Goal: Check status: Check status

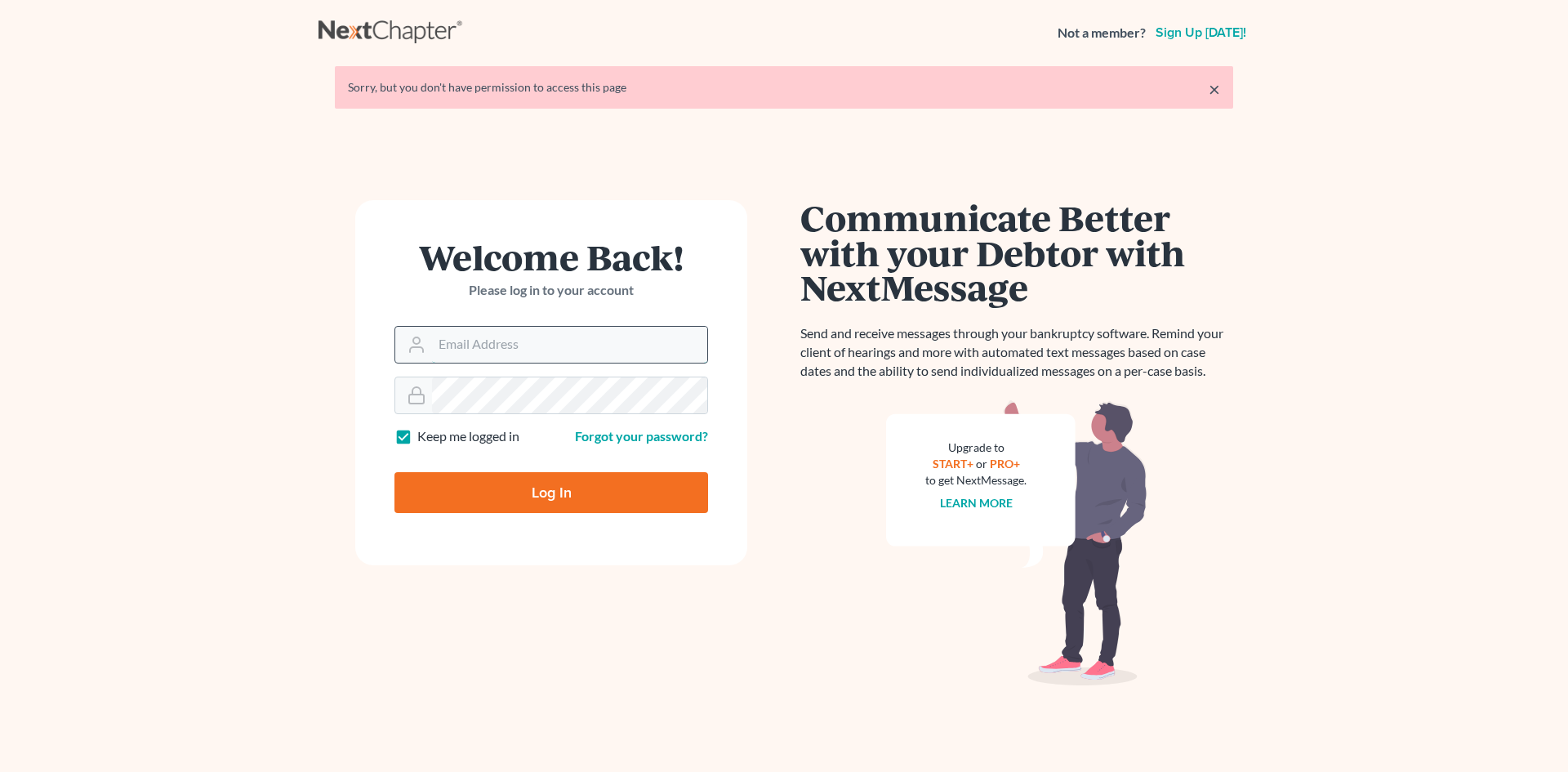
click at [482, 344] on input "Email Address" at bounding box center [570, 344] width 275 height 36
type input "[PERSON_NAME][EMAIL_ADDRESS][DOMAIN_NAME]"
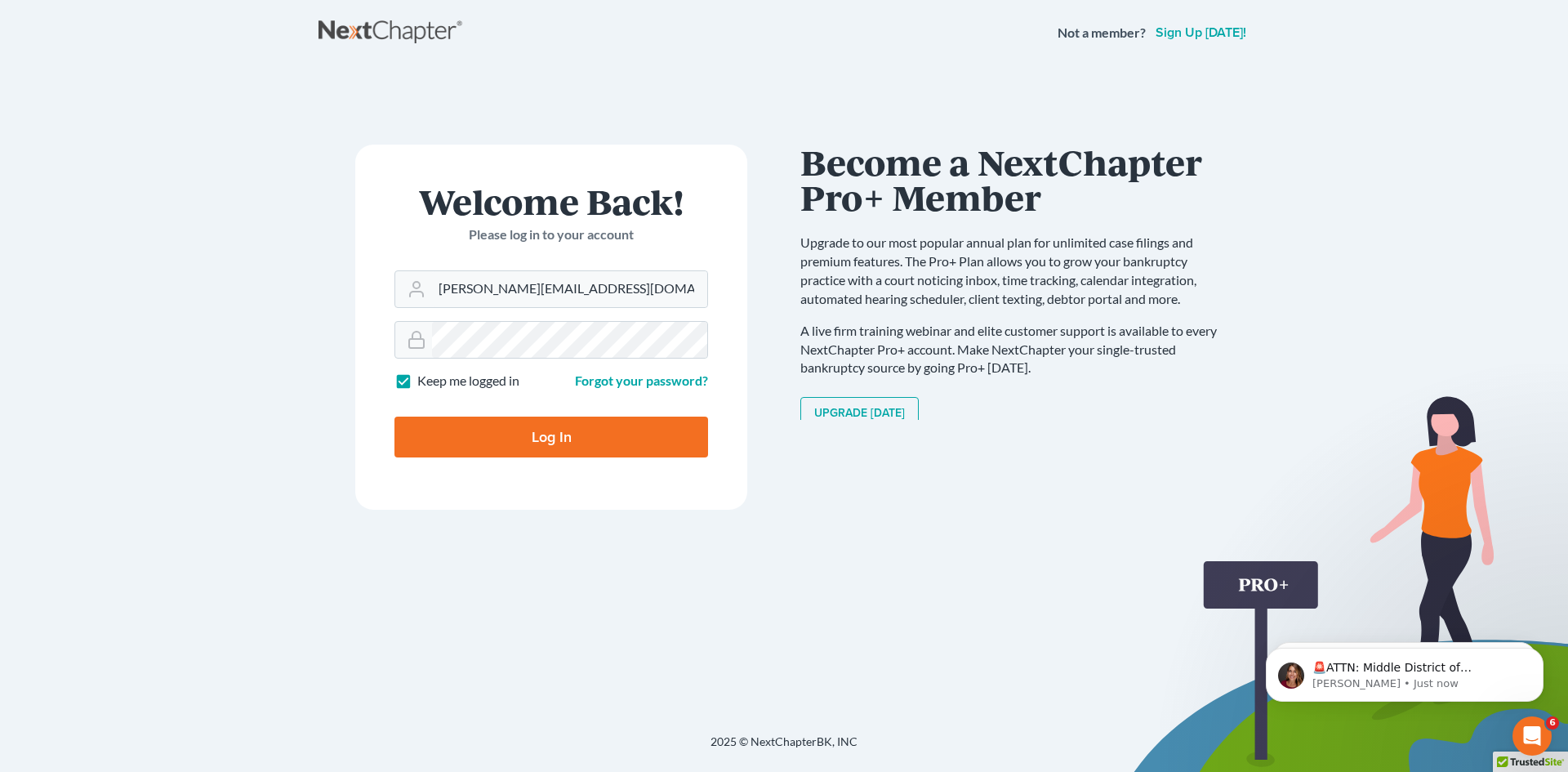
click at [602, 430] on input "Log In" at bounding box center [551, 436] width 314 height 41
type input "Thinking..."
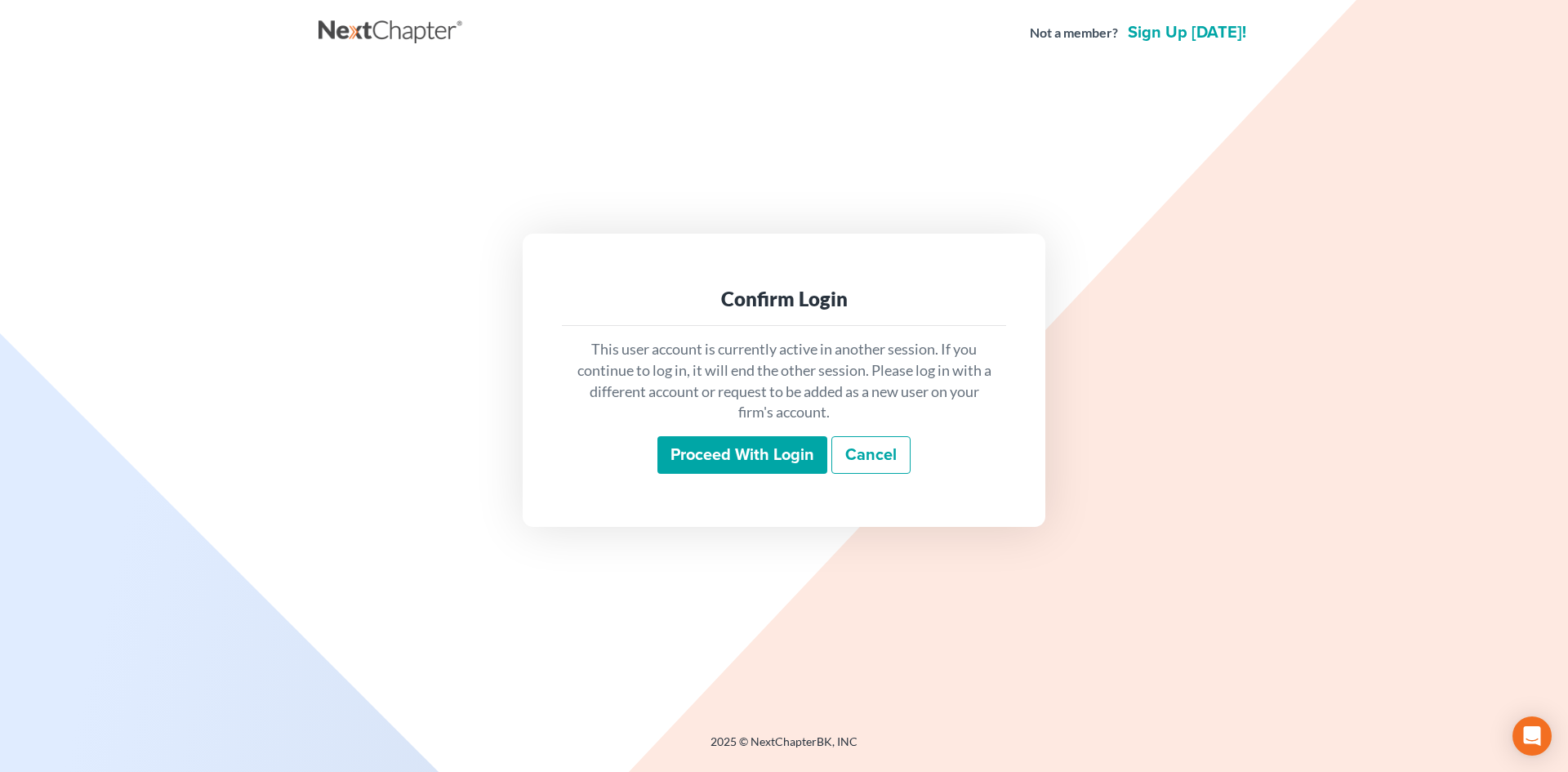
click at [680, 478] on div "This user account is currently active in another session. If you continue to lo…" at bounding box center [784, 406] width 444 height 161
click at [683, 468] on input "Proceed with login" at bounding box center [743, 455] width 170 height 38
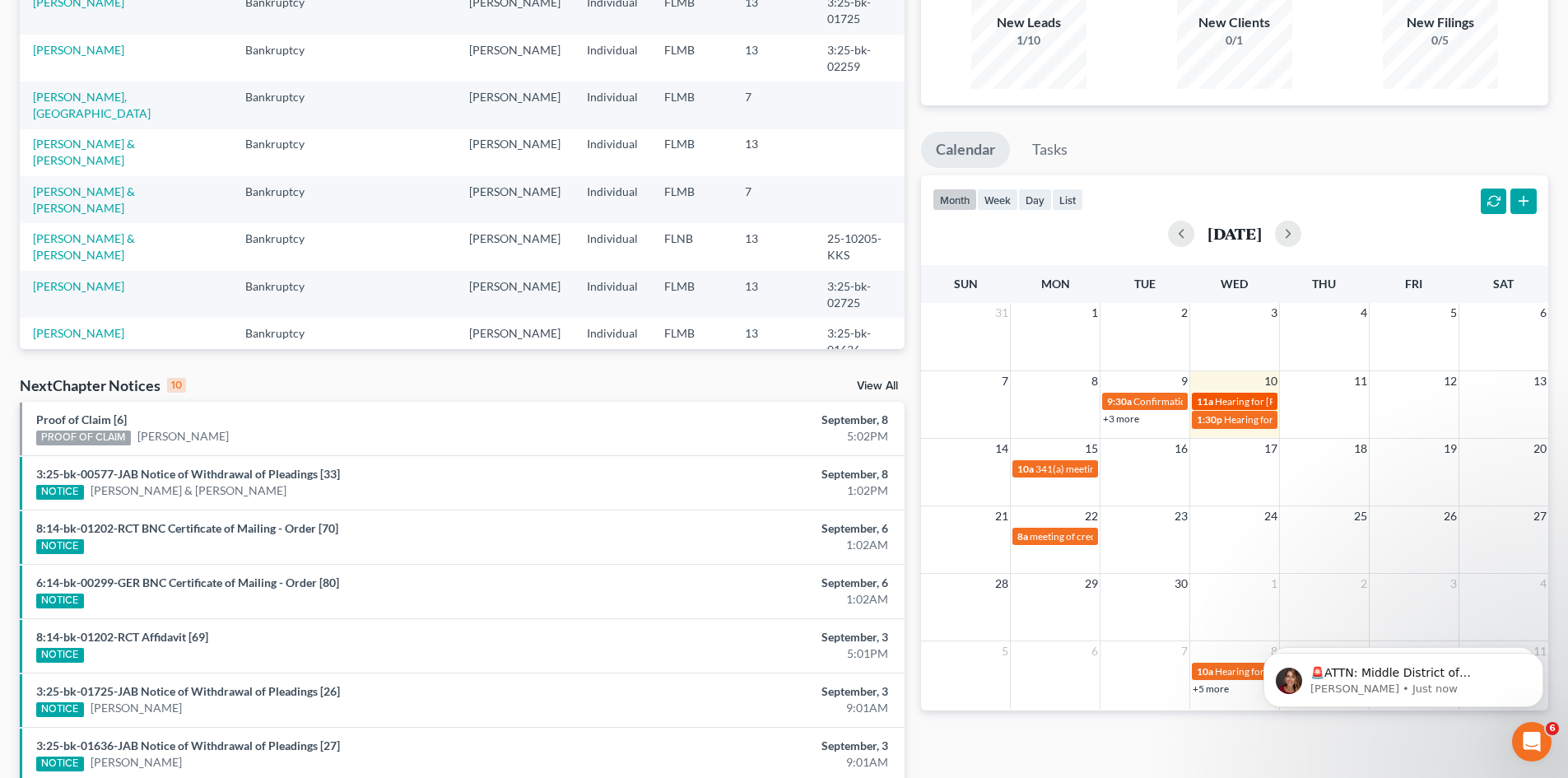
click at [1264, 403] on span "Hearing for ANTOINE JEAN" at bounding box center [1279, 401] width 129 height 12
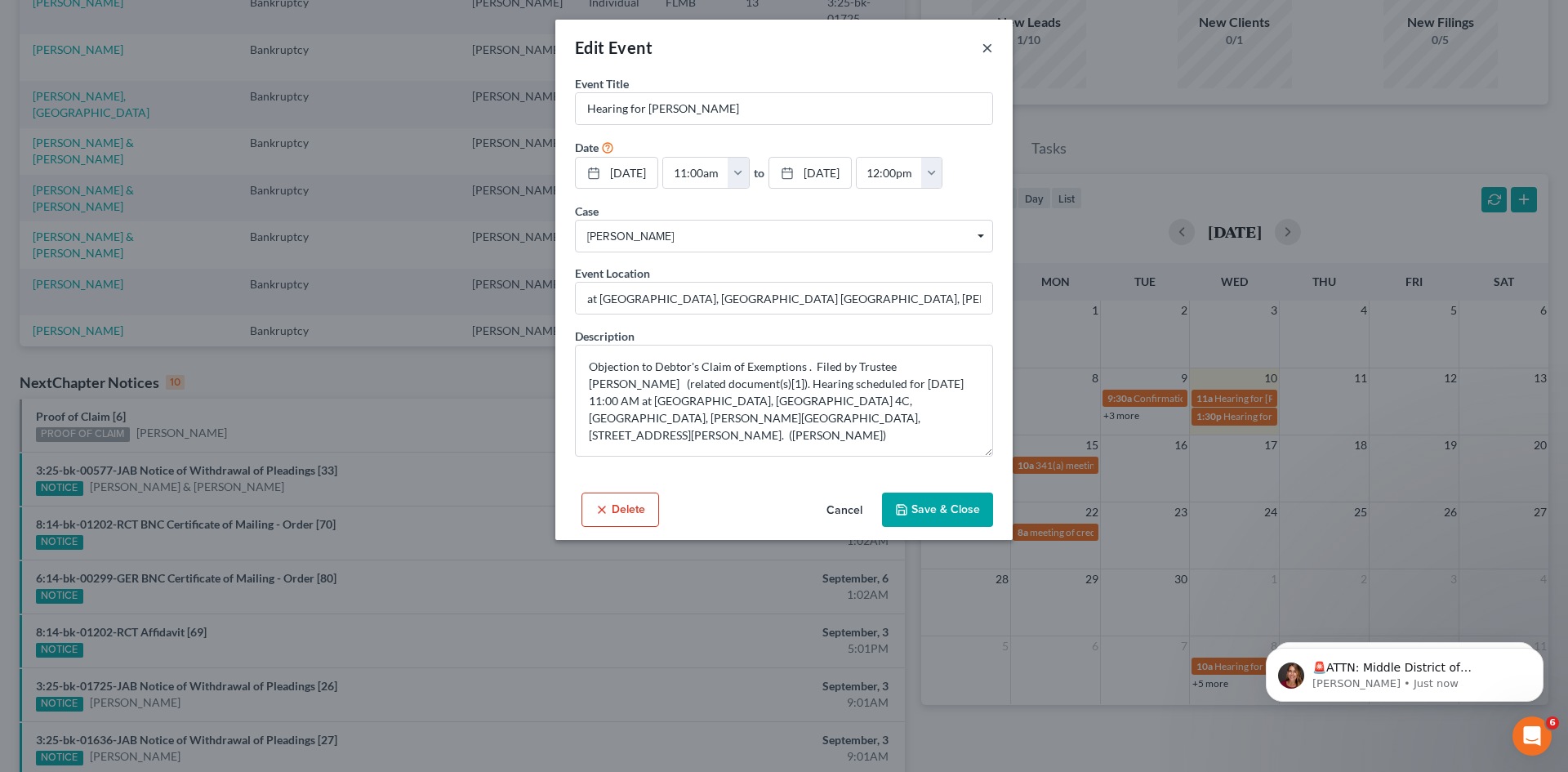
click at [987, 48] on button "×" at bounding box center [988, 48] width 12 height 20
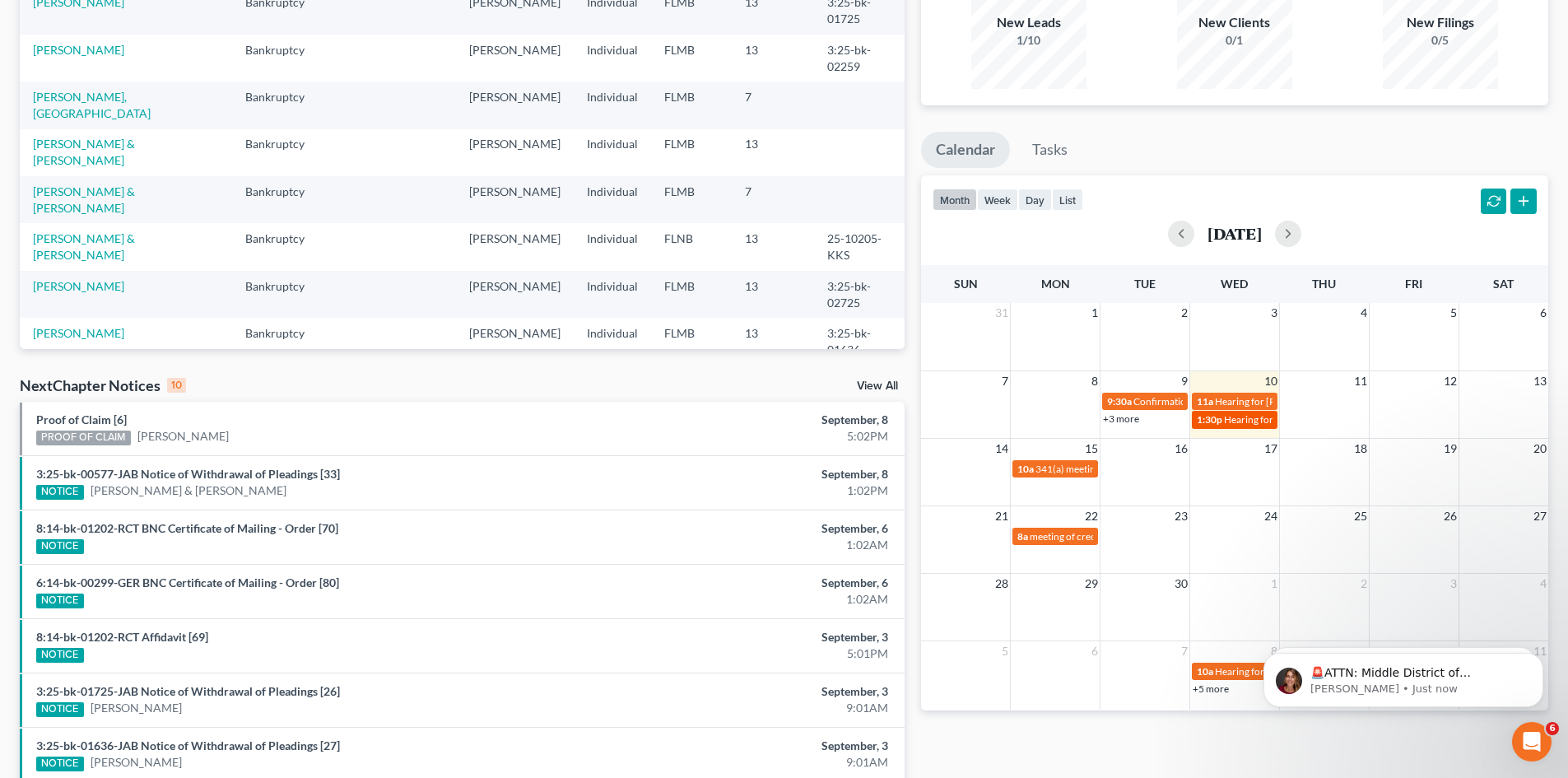
click at [1246, 423] on span "Hearing for SABRINA MEZERA" at bounding box center [1288, 420] width 129 height 12
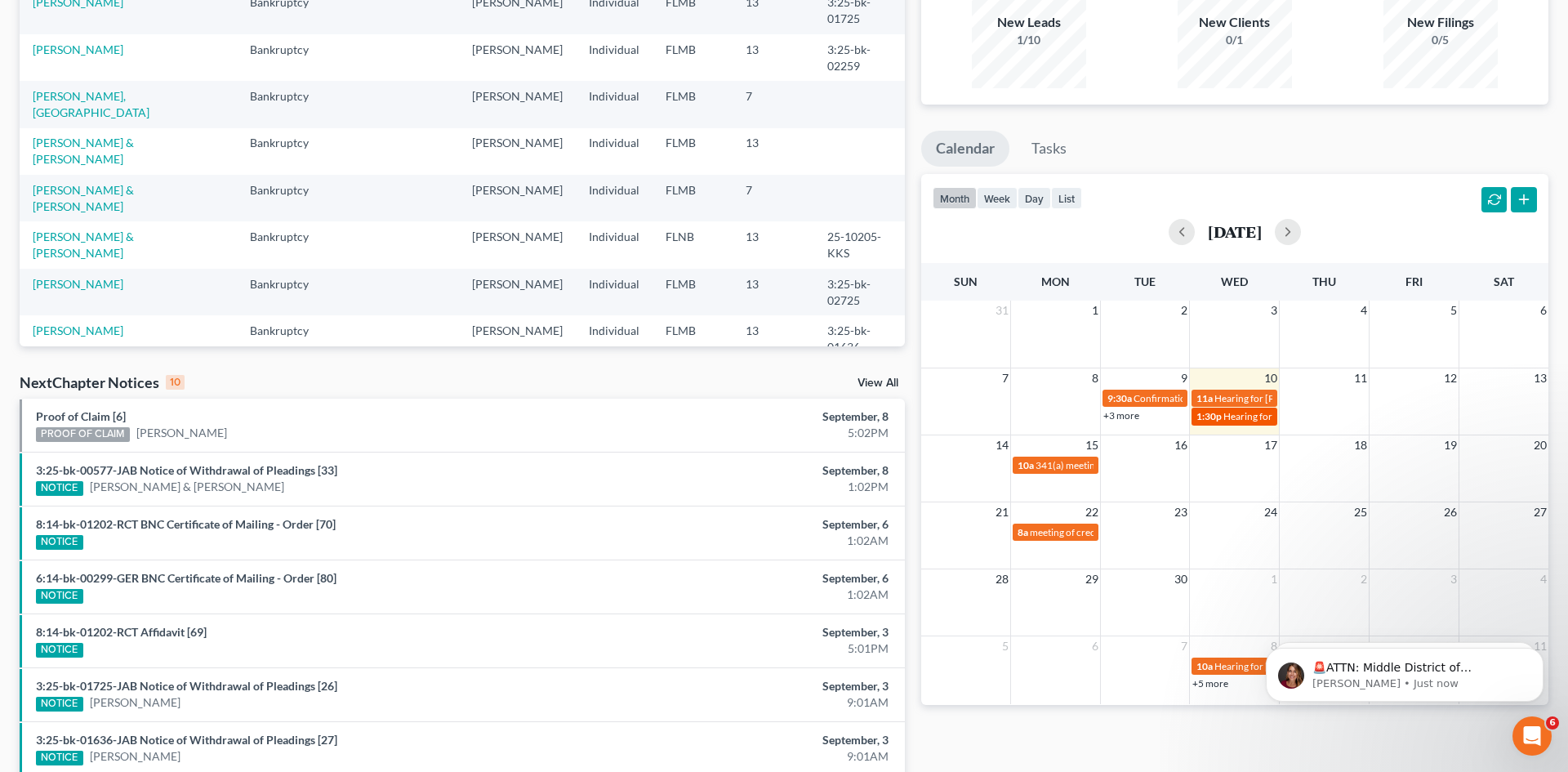
select select "Days"
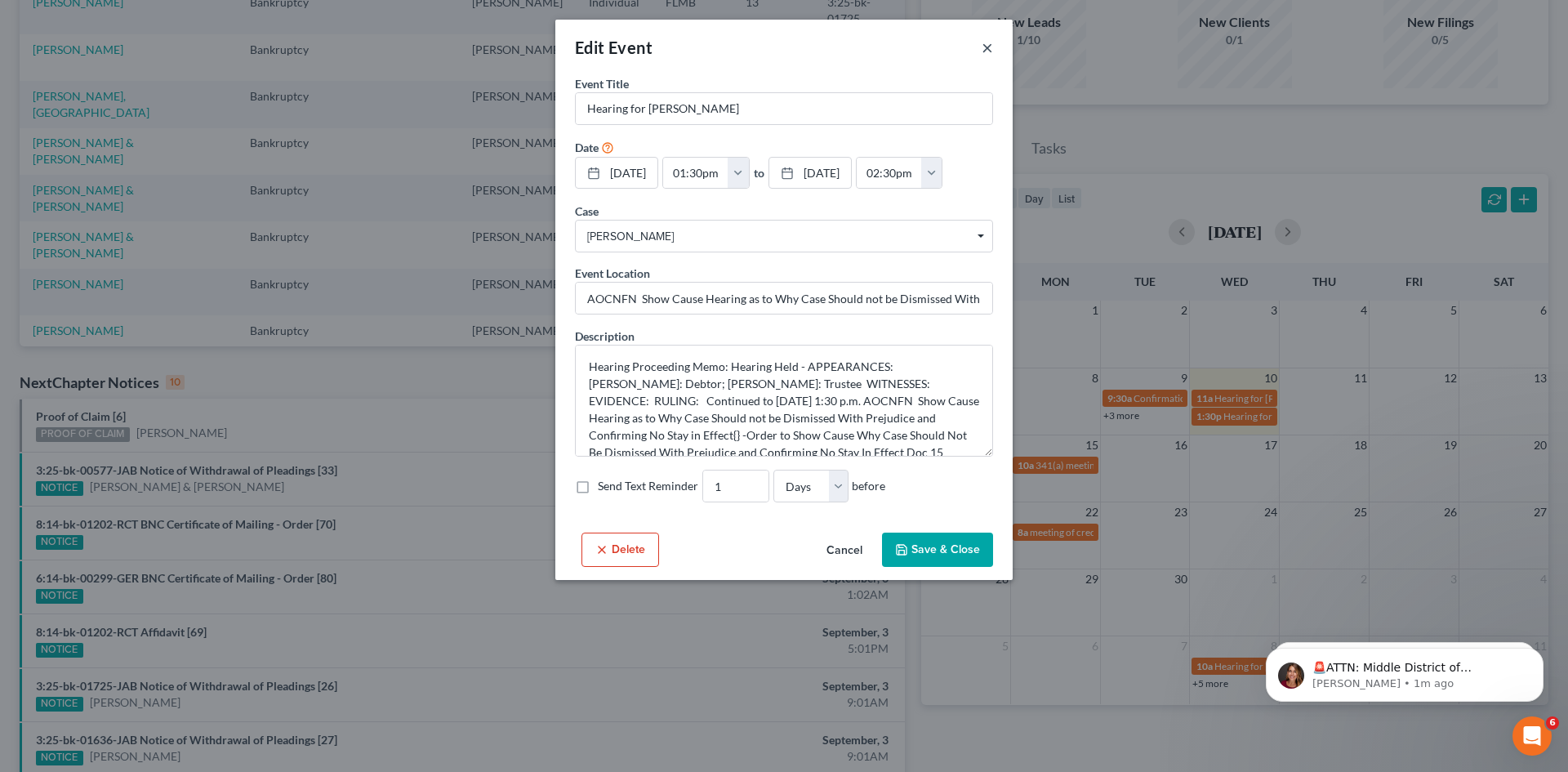
drag, startPoint x: 984, startPoint y: 46, endPoint x: 918, endPoint y: 46, distance: 66.0
click at [984, 46] on button "×" at bounding box center [988, 48] width 12 height 20
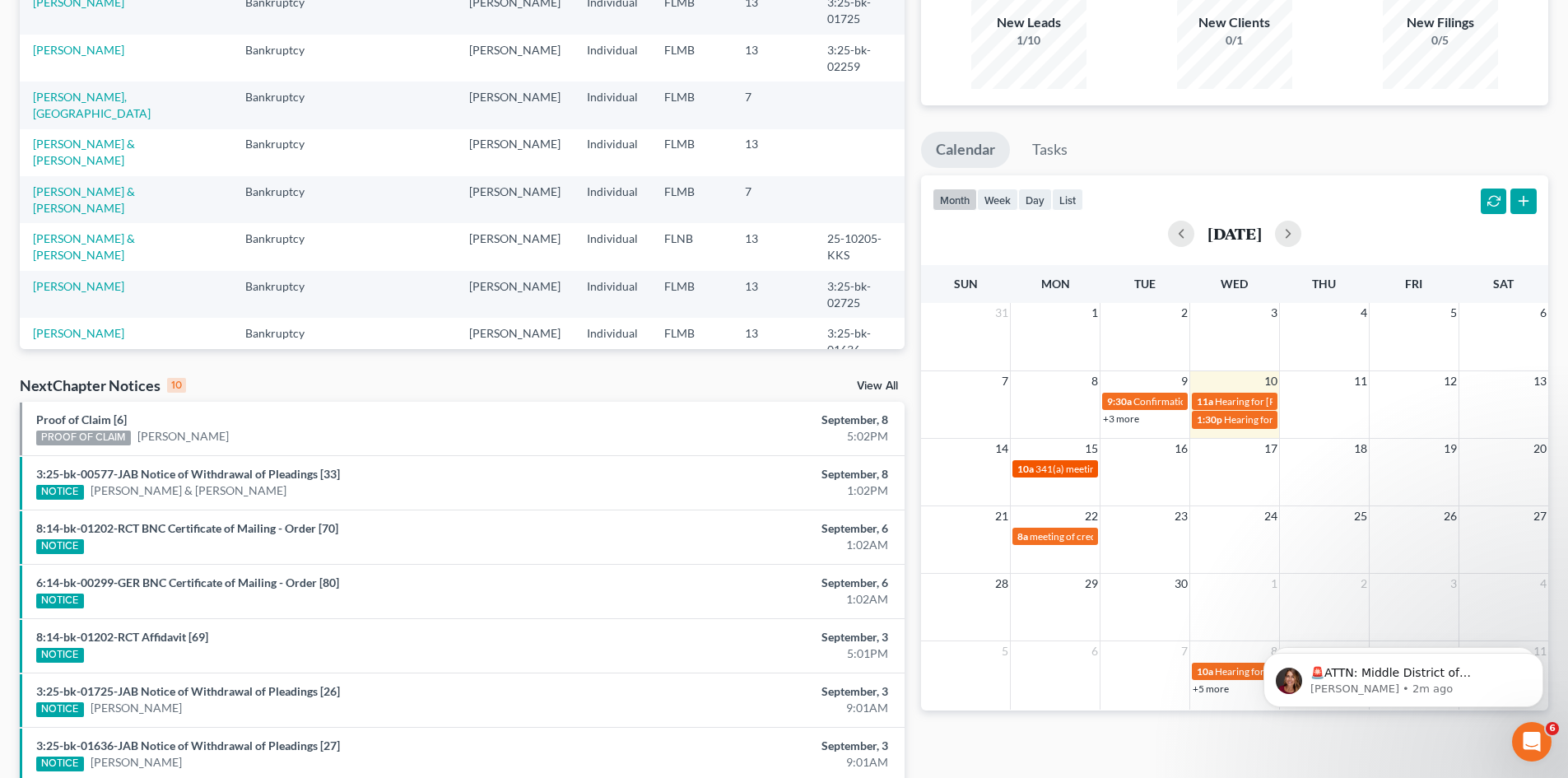
click at [1082, 469] on span "341(a) meeting for SALONDA LATSON" at bounding box center [1114, 469] width 158 height 12
select select "Days"
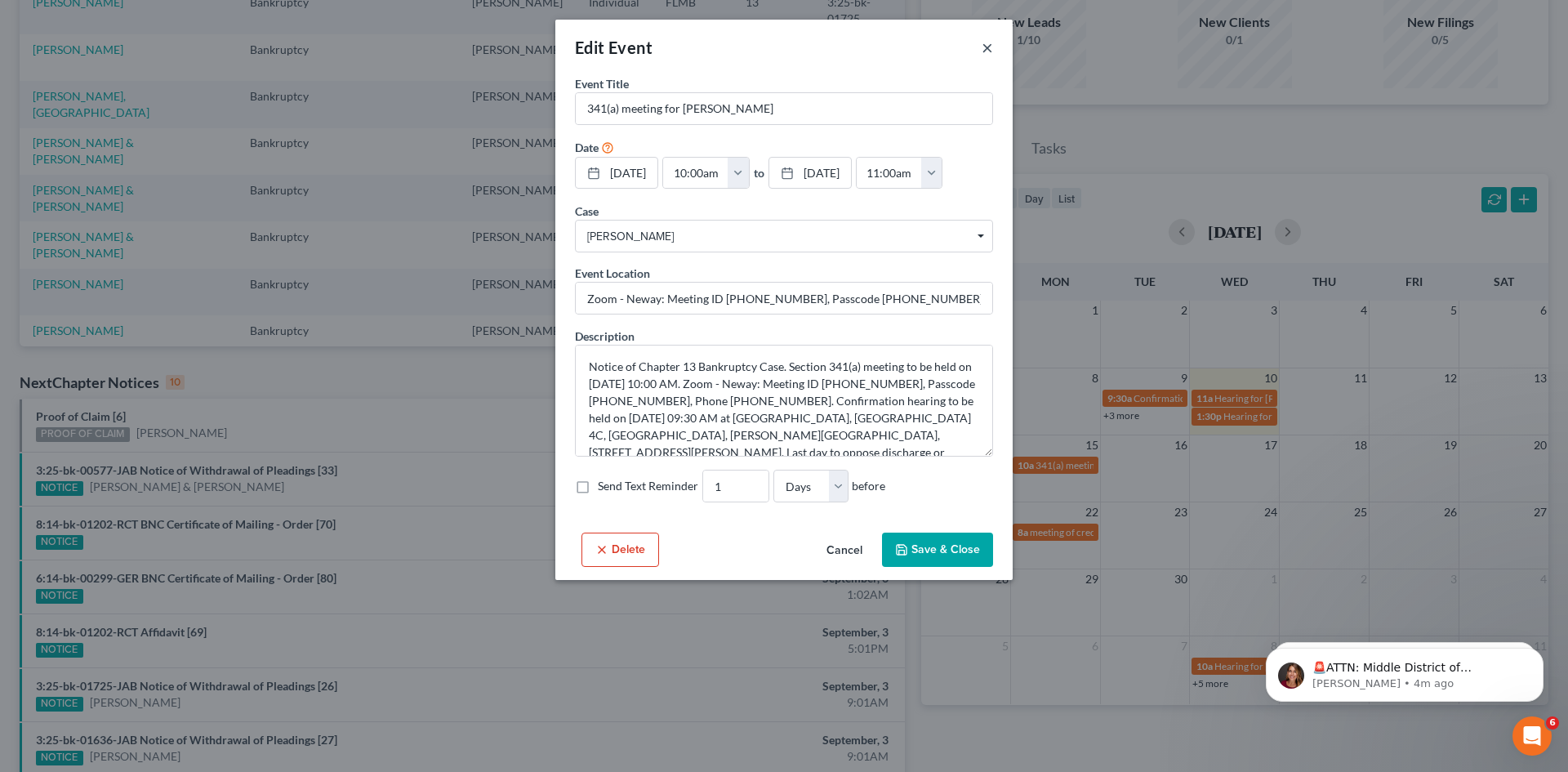
click at [989, 48] on button "×" at bounding box center [988, 48] width 12 height 20
